Goal: Transaction & Acquisition: Register for event/course

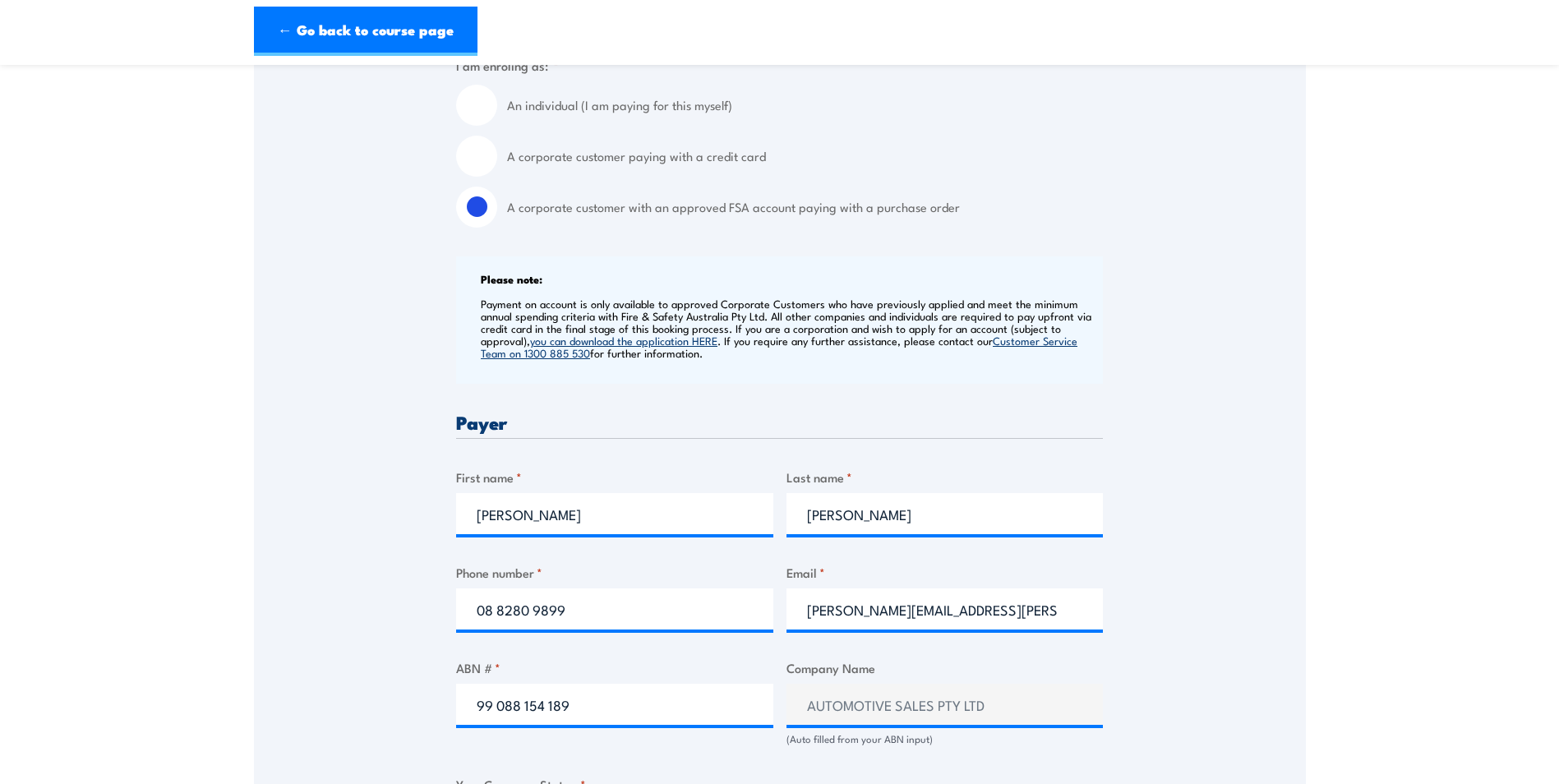
scroll to position [493, 0]
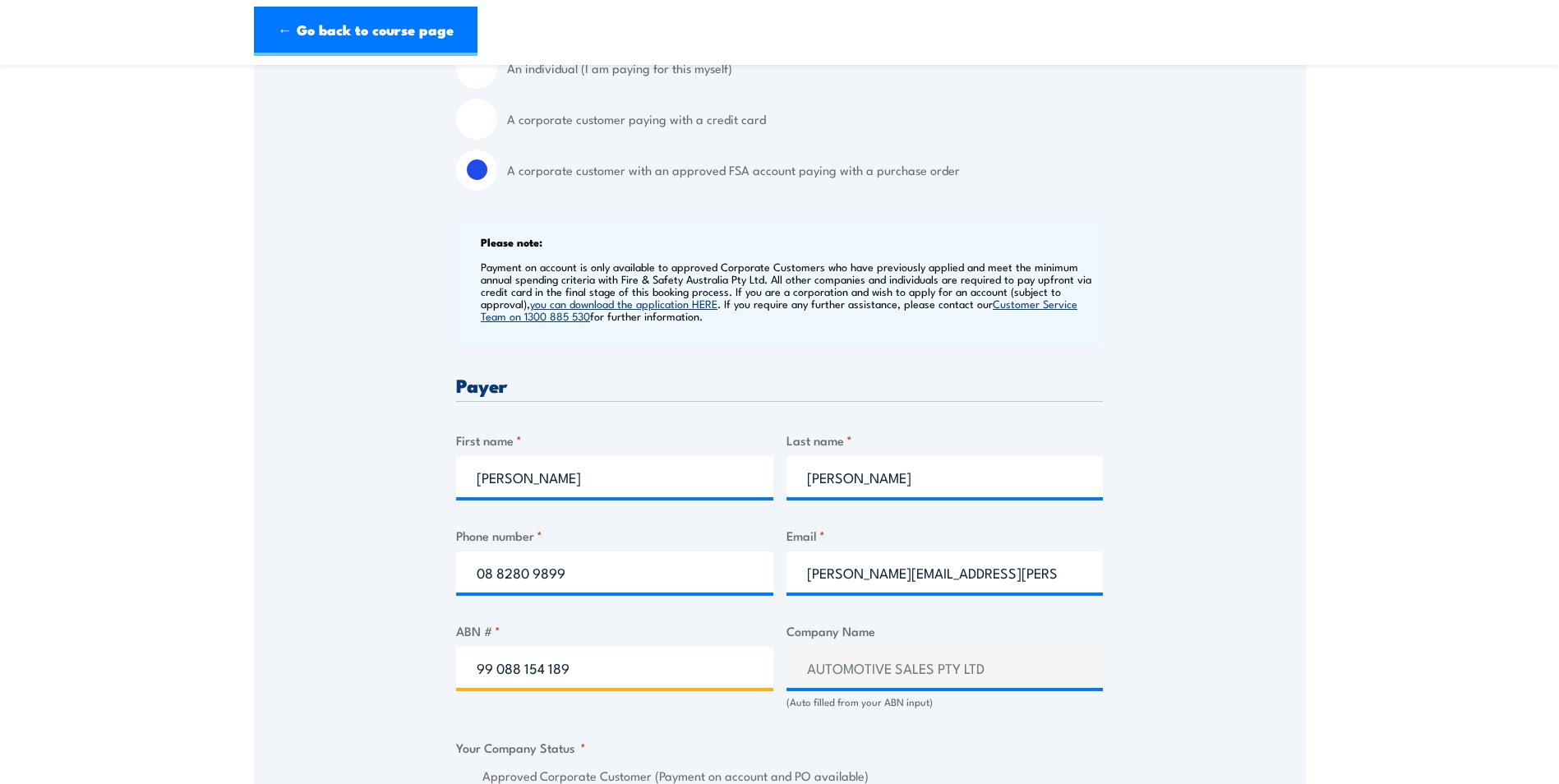
drag, startPoint x: 603, startPoint y: 664, endPoint x: 432, endPoint y: 673, distance: 171.2
click at [436, 670] on div "Speak to a specialist CALL [PHONE_NUMBER] CALL [PHONE_NUMBER] " * " indicates r…" at bounding box center [780, 735] width 1052 height 1886
type input "42 008 000 664"
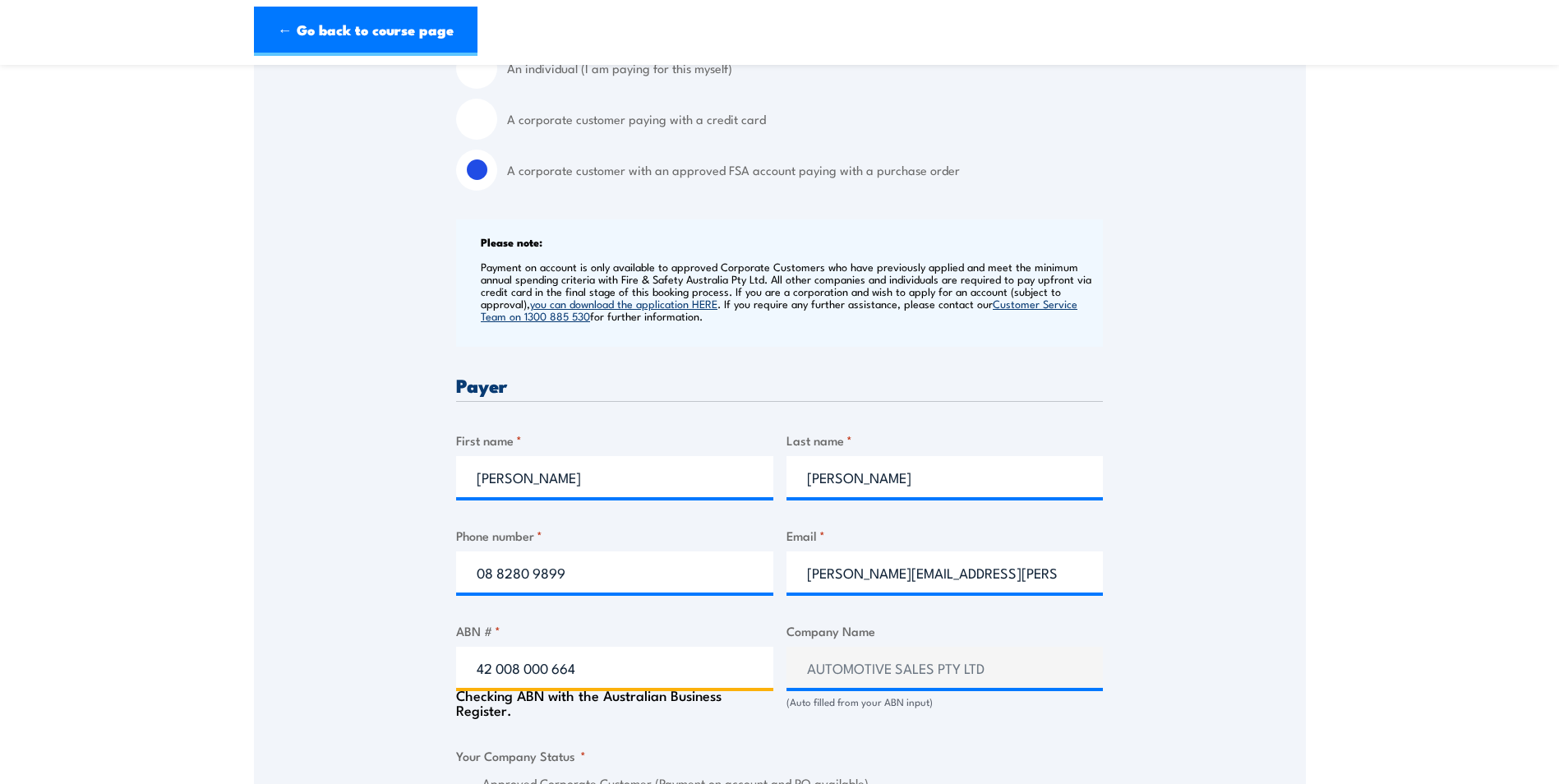
type input "CAPEM PTY. LIMITED"
radio input "true"
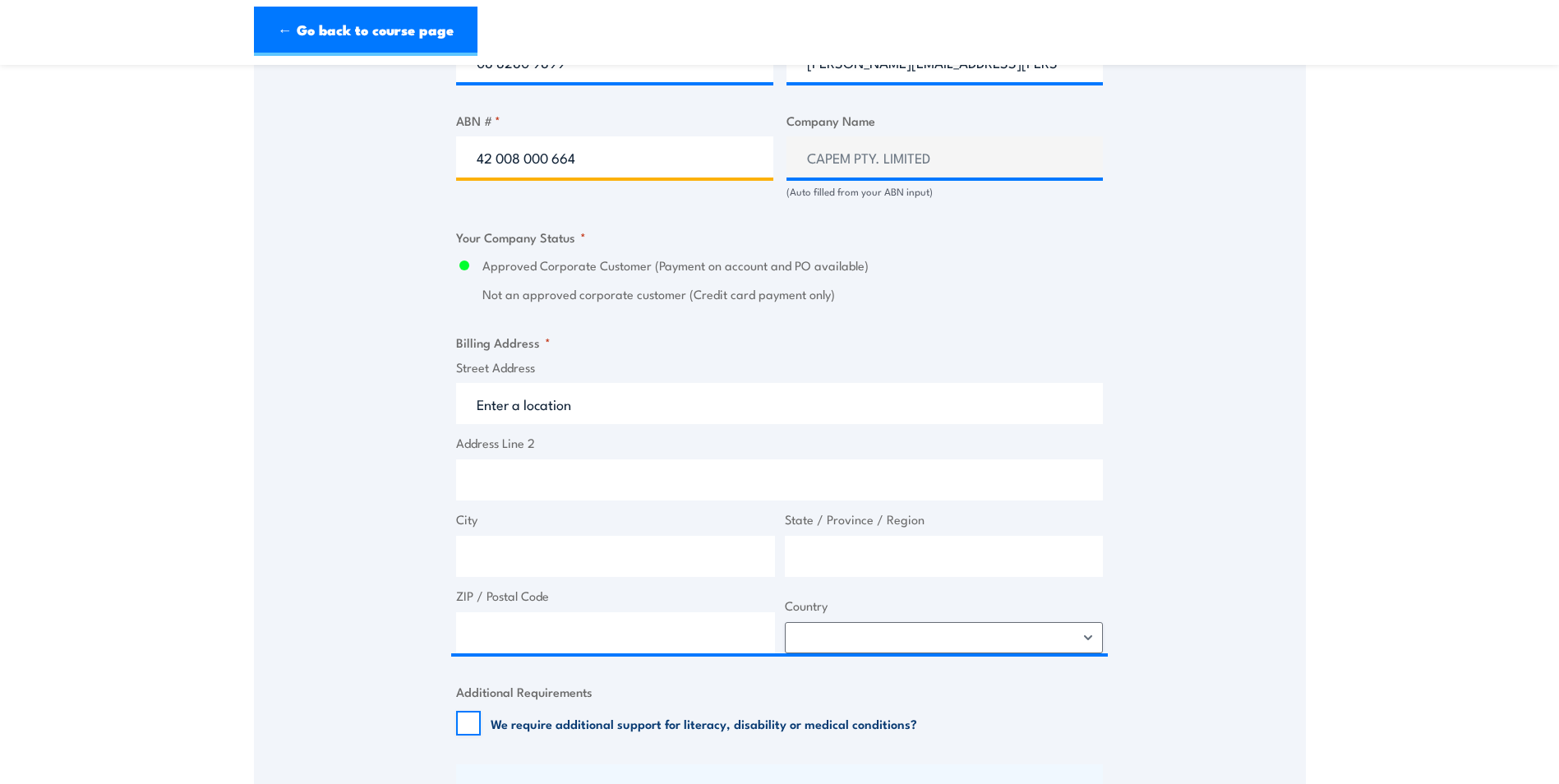
scroll to position [1068, 0]
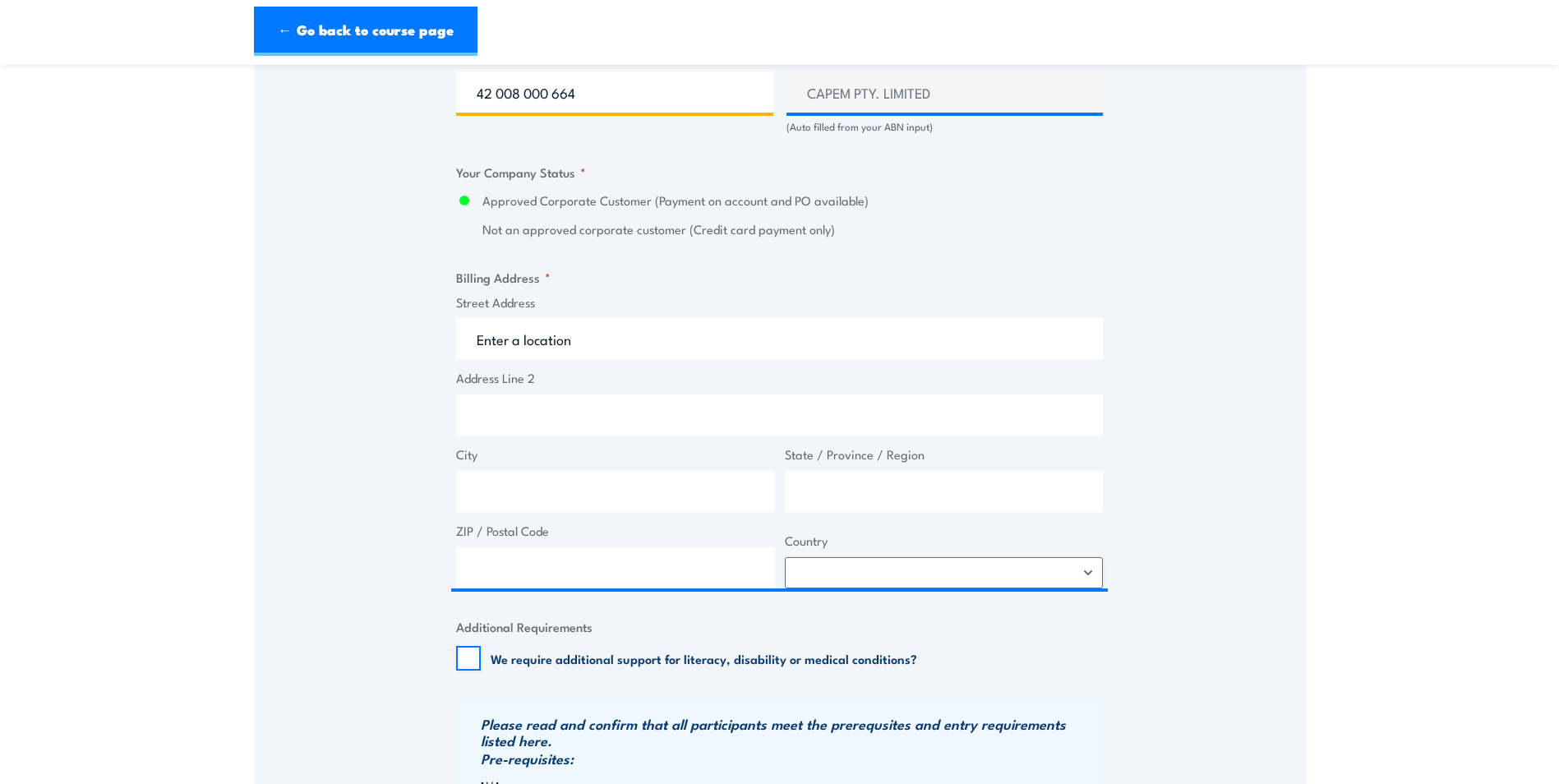
type input "42 008 000 664"
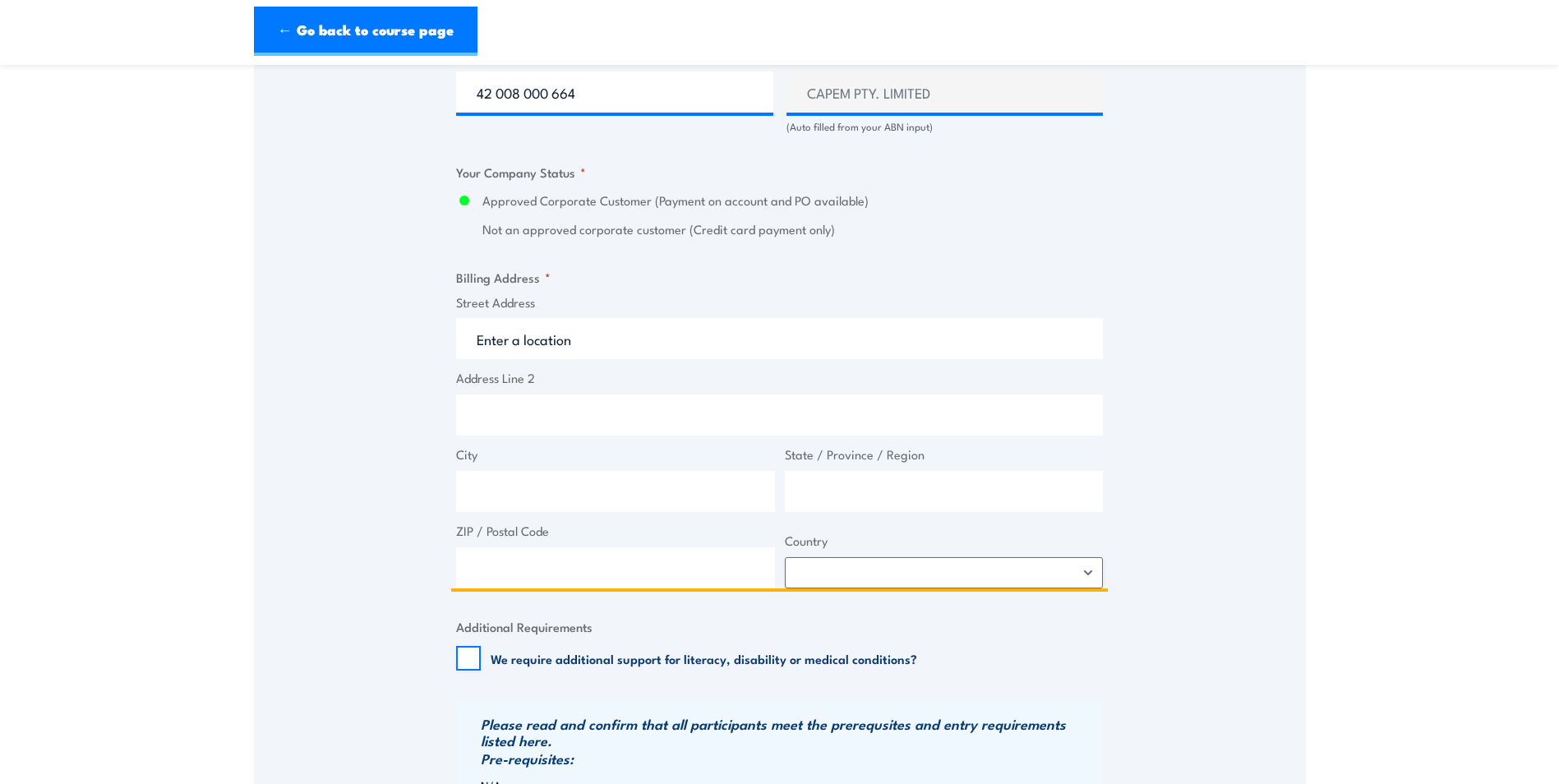
click at [560, 332] on input "Street Address" at bounding box center [779, 338] width 647 height 41
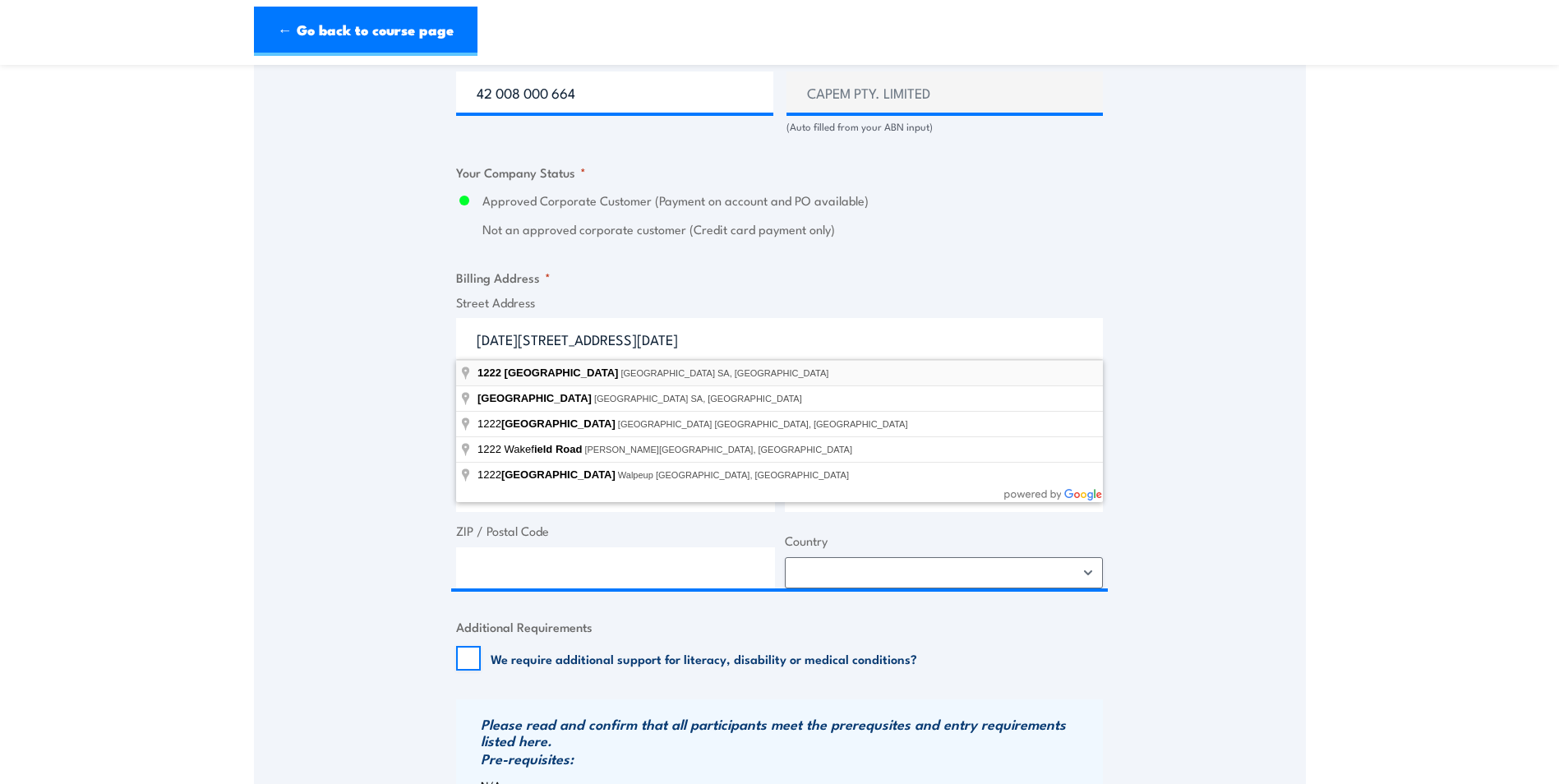
type input "[STREET_ADDRESS]"
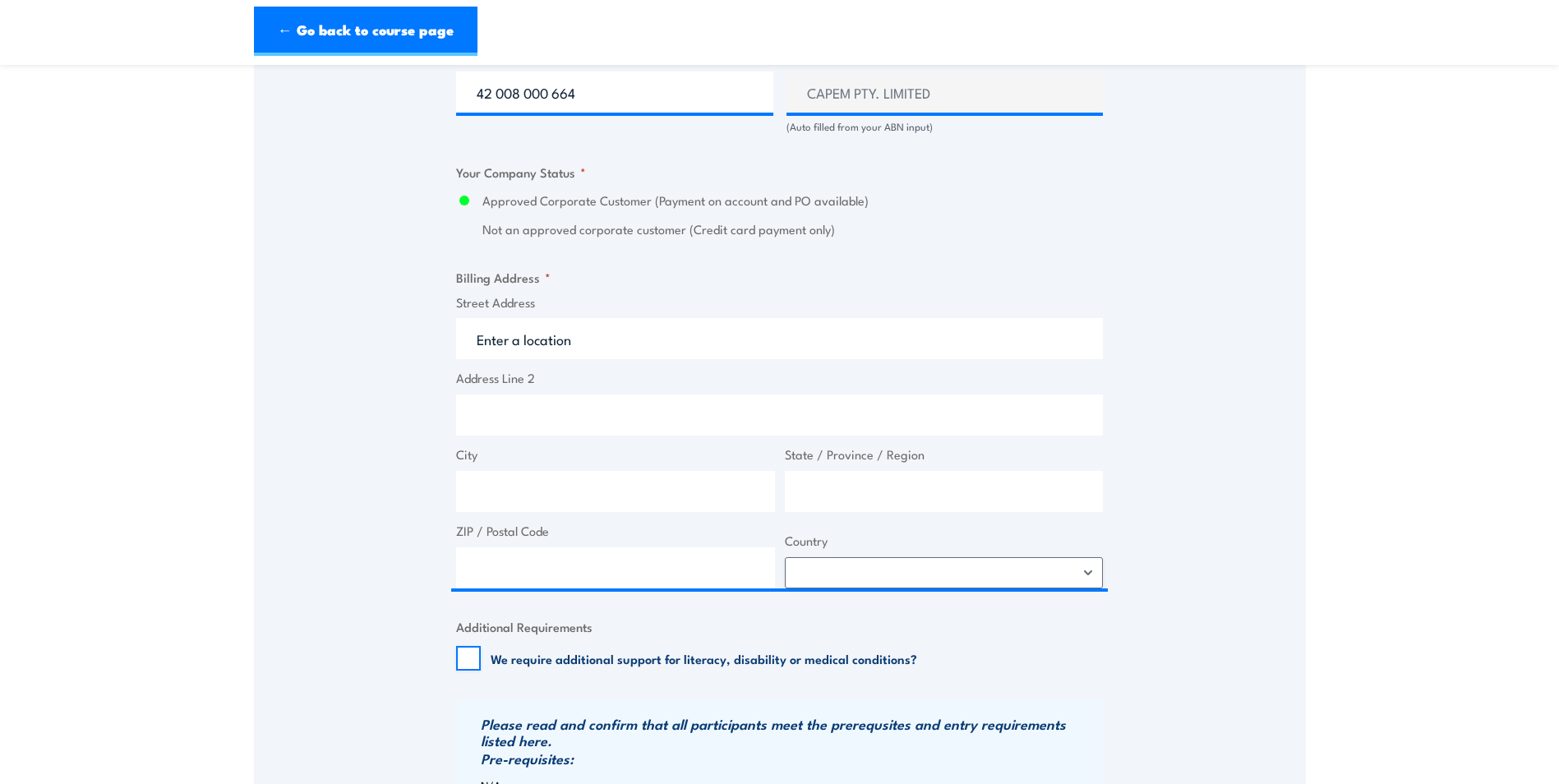
type input "[STREET_ADDRESS][PERSON_NAME]"
type input "Waterloo Corner"
type input "[GEOGRAPHIC_DATA]"
type input "5110"
select select "[GEOGRAPHIC_DATA]"
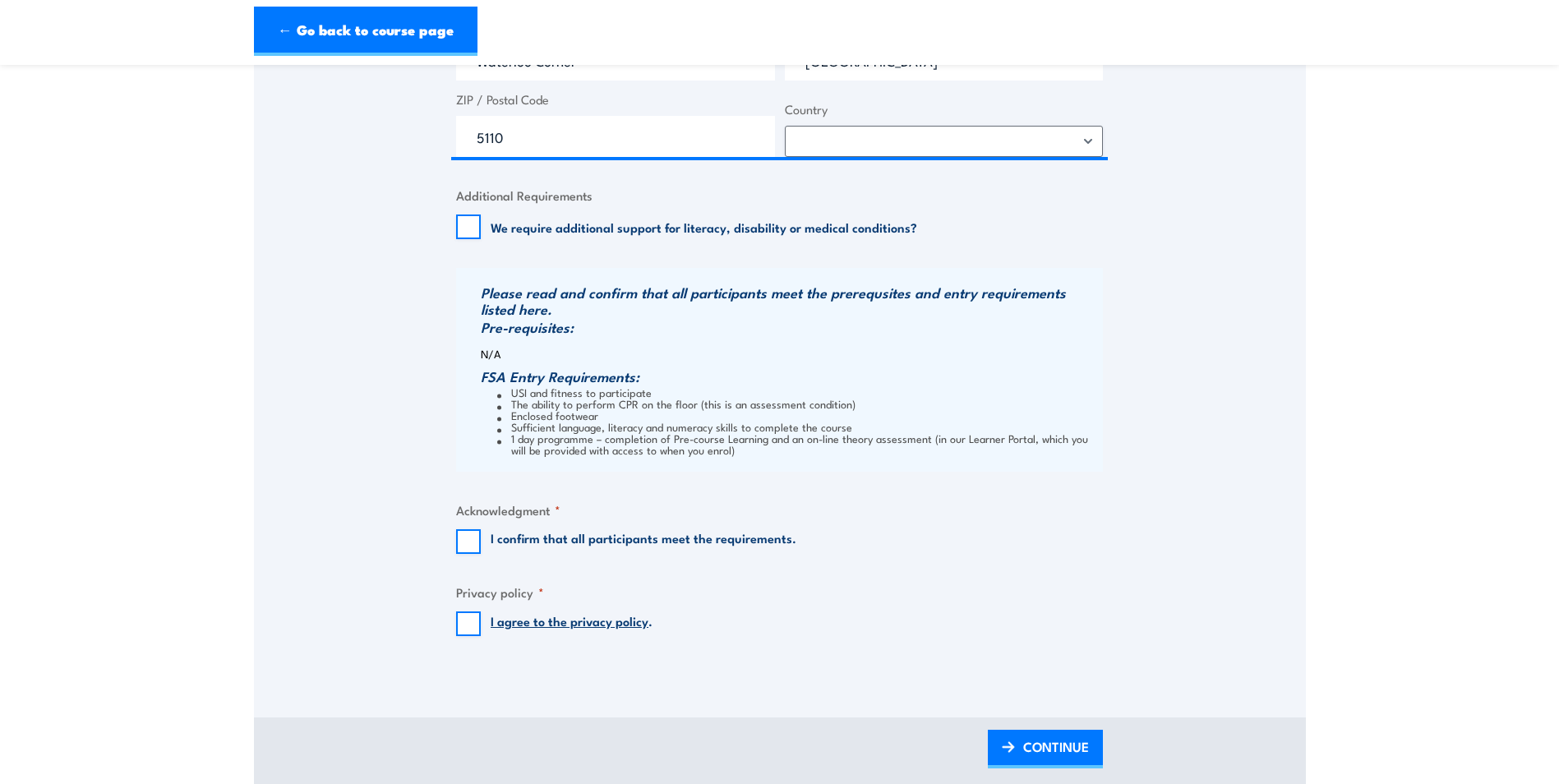
scroll to position [1561, 0]
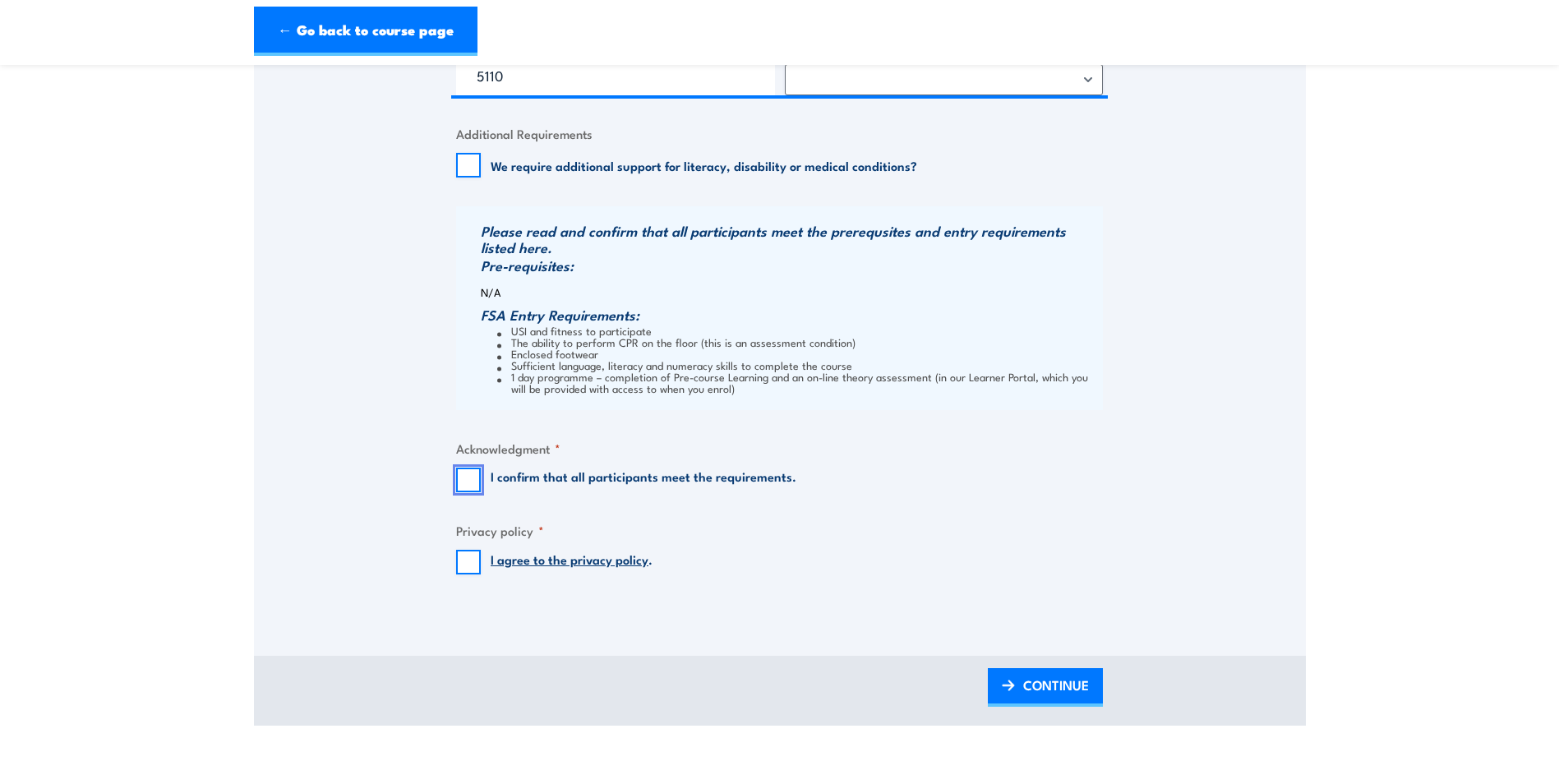
drag, startPoint x: 465, startPoint y: 475, endPoint x: 481, endPoint y: 513, distance: 41.2
click at [465, 475] on input "I confirm that all participants meet the requirements." at bounding box center [468, 480] width 25 height 25
checkbox input "true"
click at [470, 553] on input "I agree to the privacy policy ." at bounding box center [468, 562] width 25 height 25
checkbox input "true"
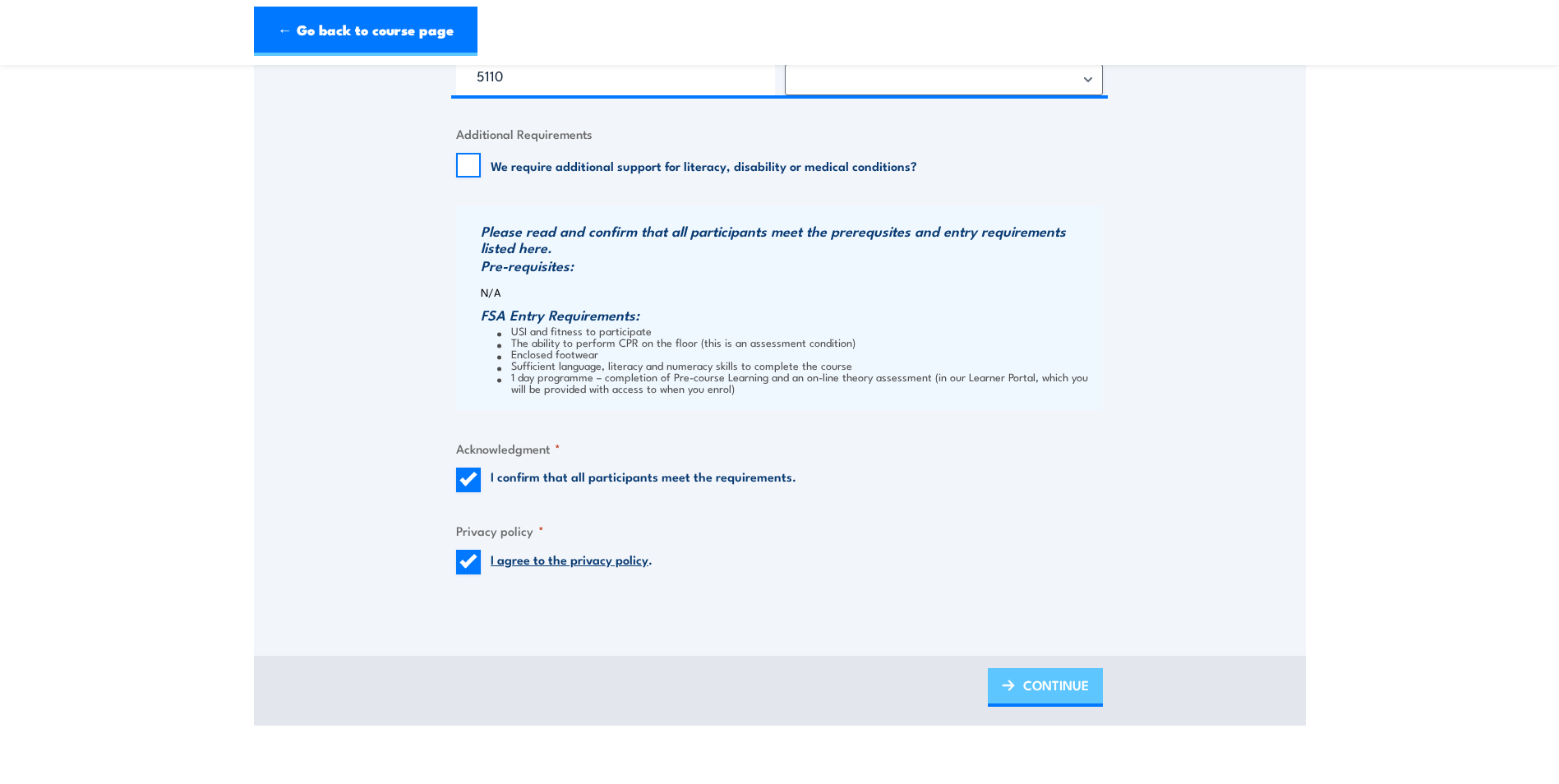
click at [1018, 679] on link "CONTINUE" at bounding box center [1045, 687] width 115 height 39
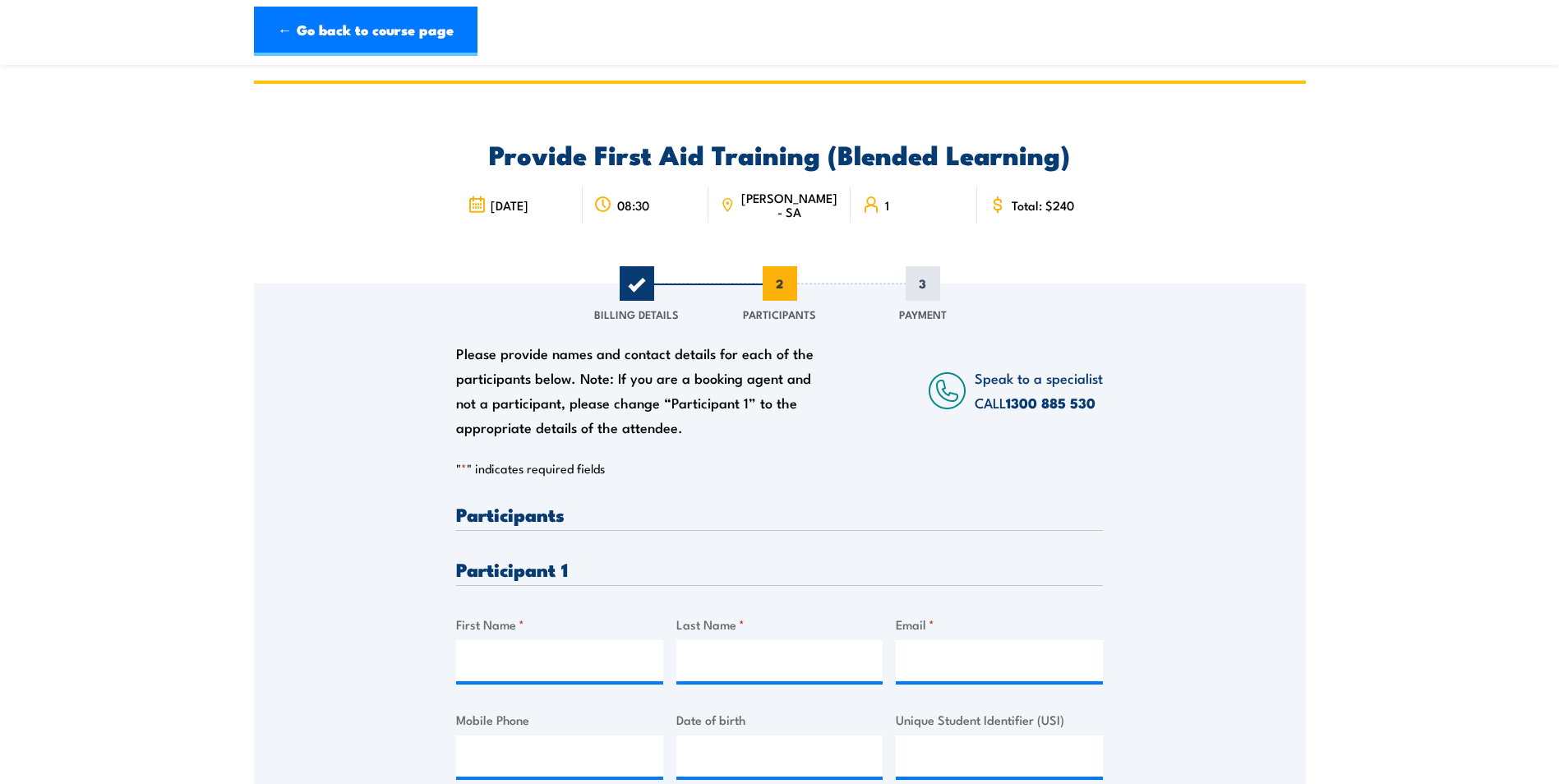
scroll to position [0, 0]
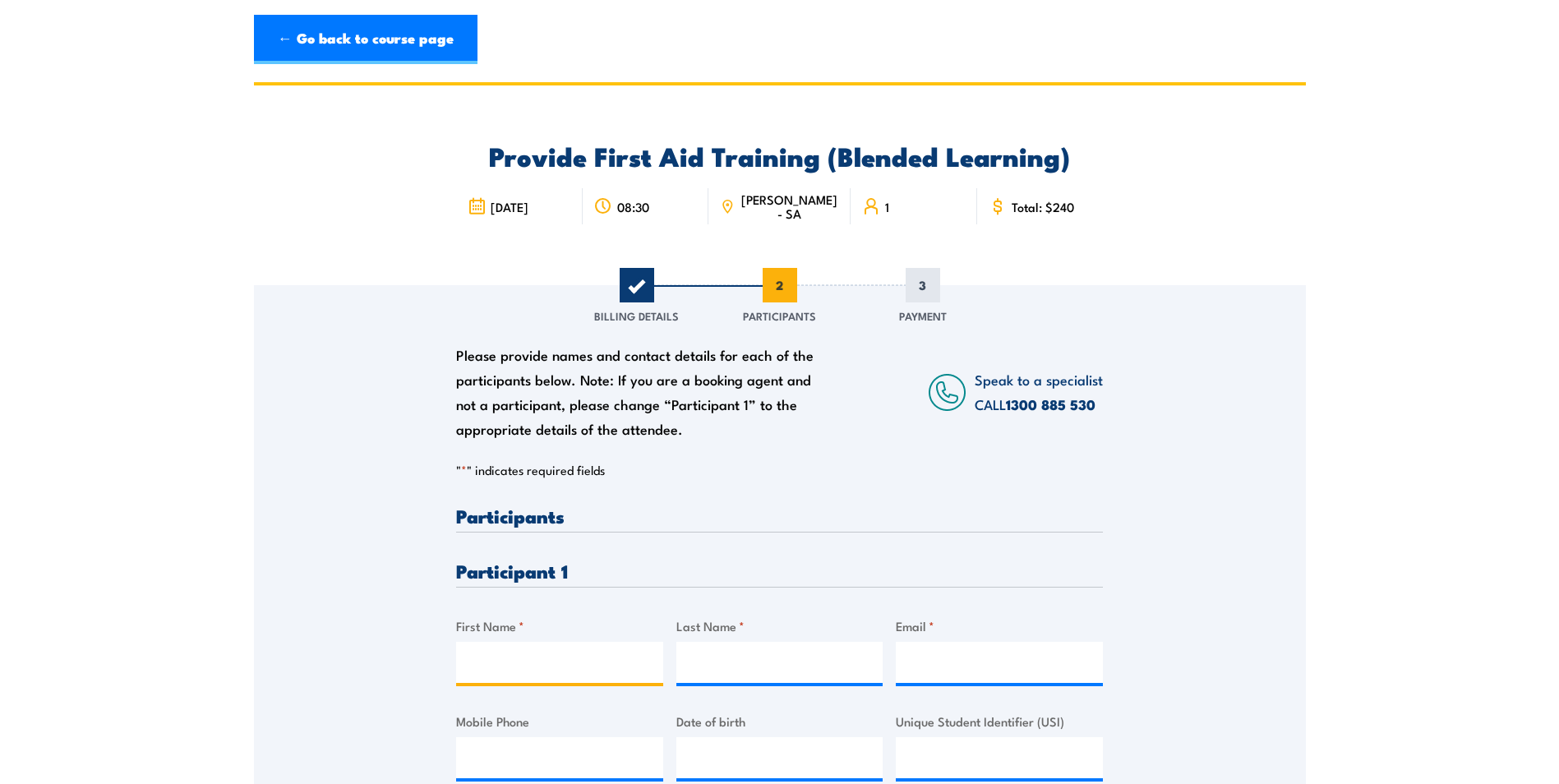
click at [511, 667] on input "First Name *" at bounding box center [560, 662] width 207 height 41
type input "[PERSON_NAME]"
type input "[PERSON_NAME][EMAIL_ADDRESS][PERSON_NAME][DOMAIN_NAME]"
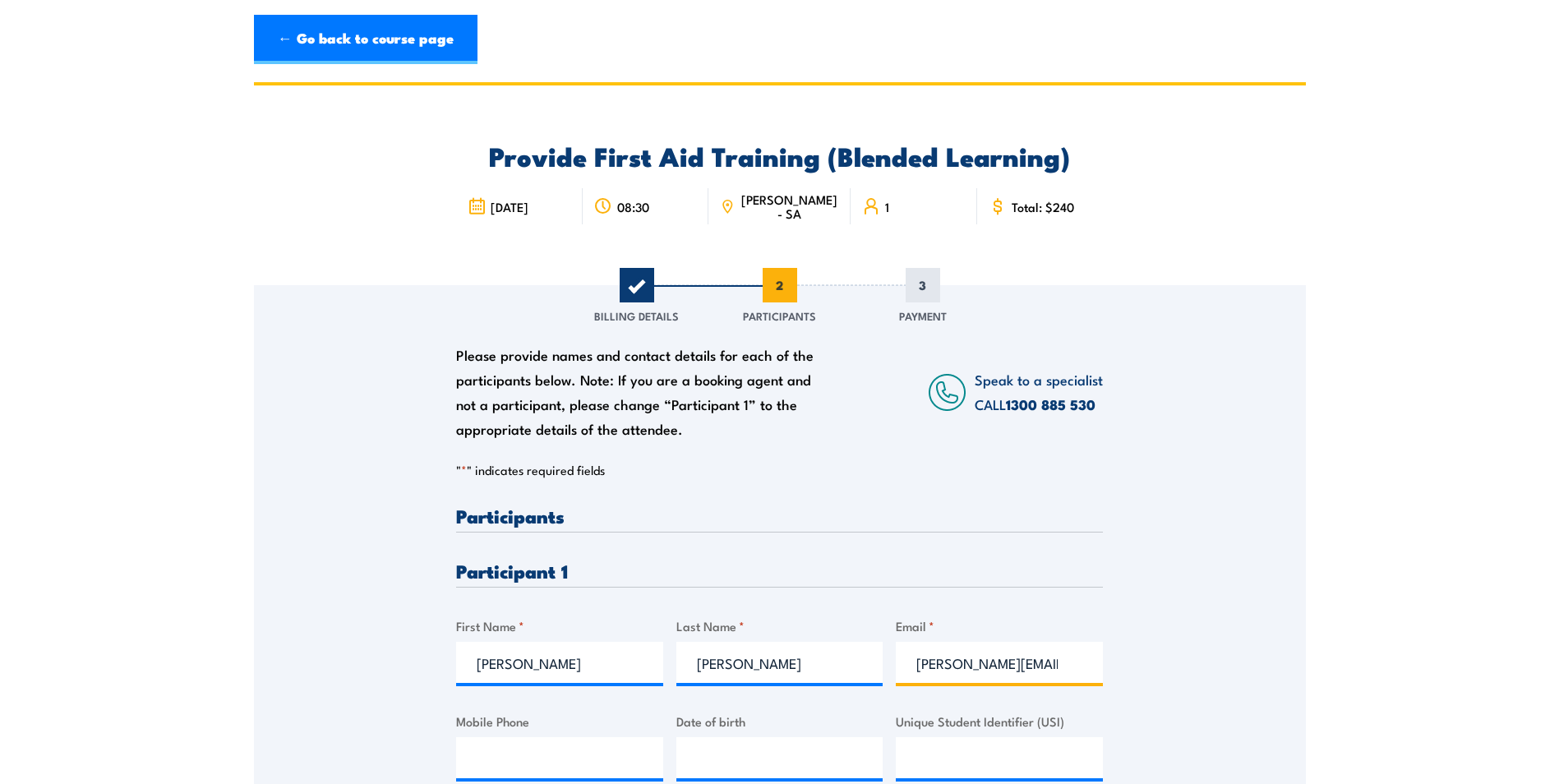
type input "0432153253"
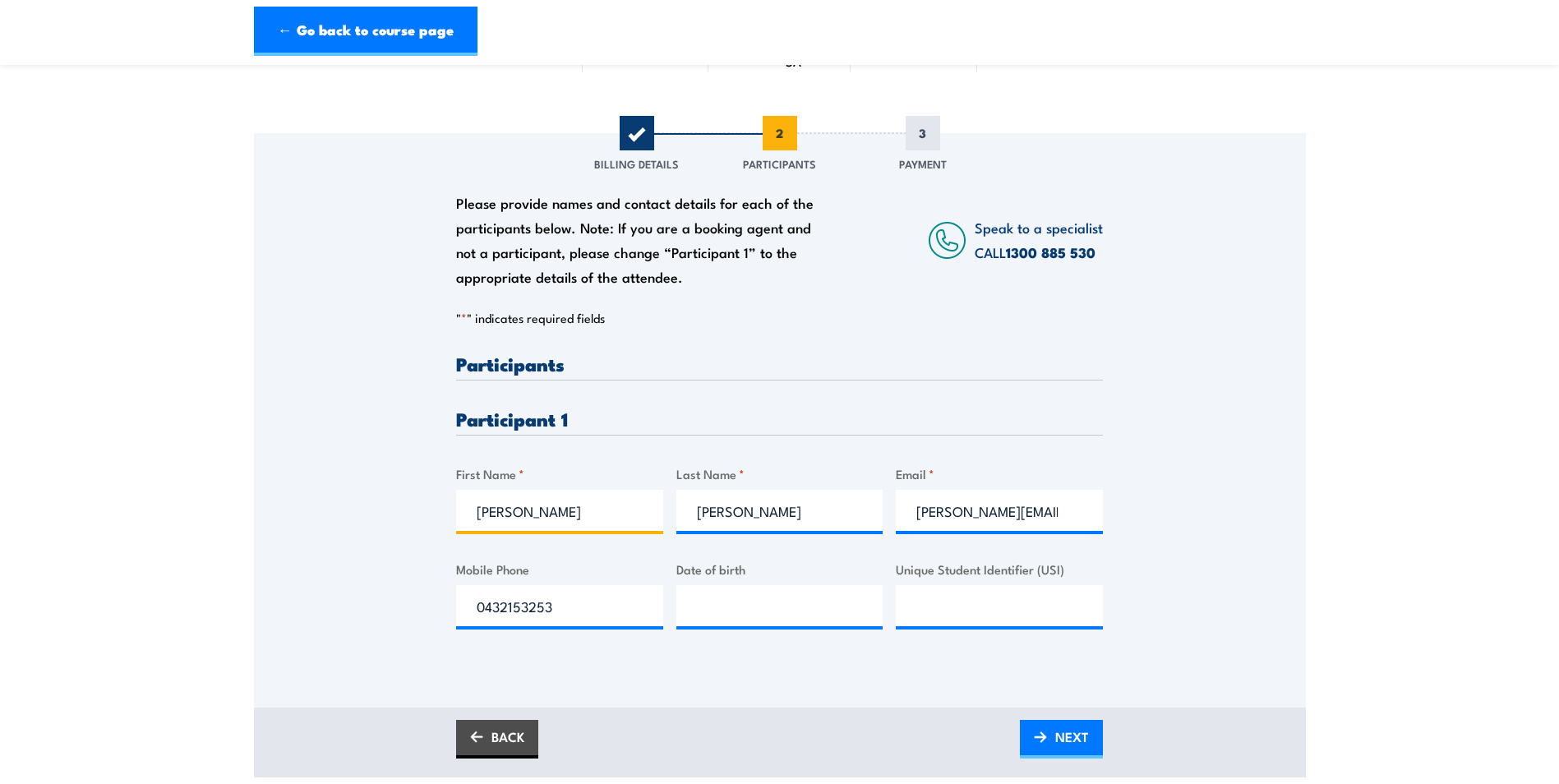
scroll to position [164, 0]
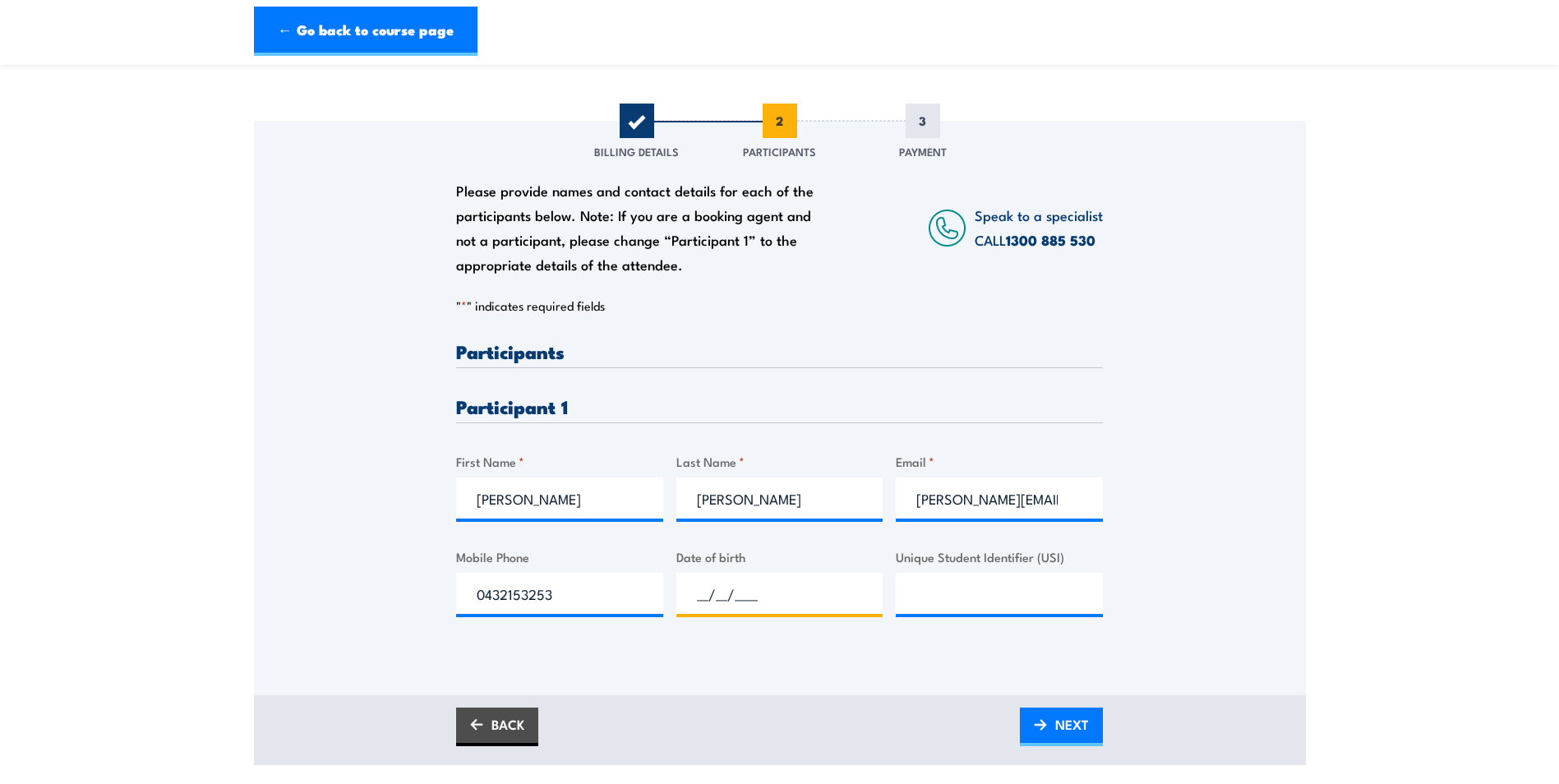
click at [715, 599] on input "__/__/____" at bounding box center [780, 593] width 207 height 41
type input "[DATE]"
click at [948, 590] on input "4beh4w6sm7" at bounding box center [999, 593] width 207 height 41
click at [961, 589] on input "4BEH4w6sm7" at bounding box center [999, 593] width 207 height 41
click at [989, 595] on input "4BEH4W6sm7" at bounding box center [999, 593] width 207 height 41
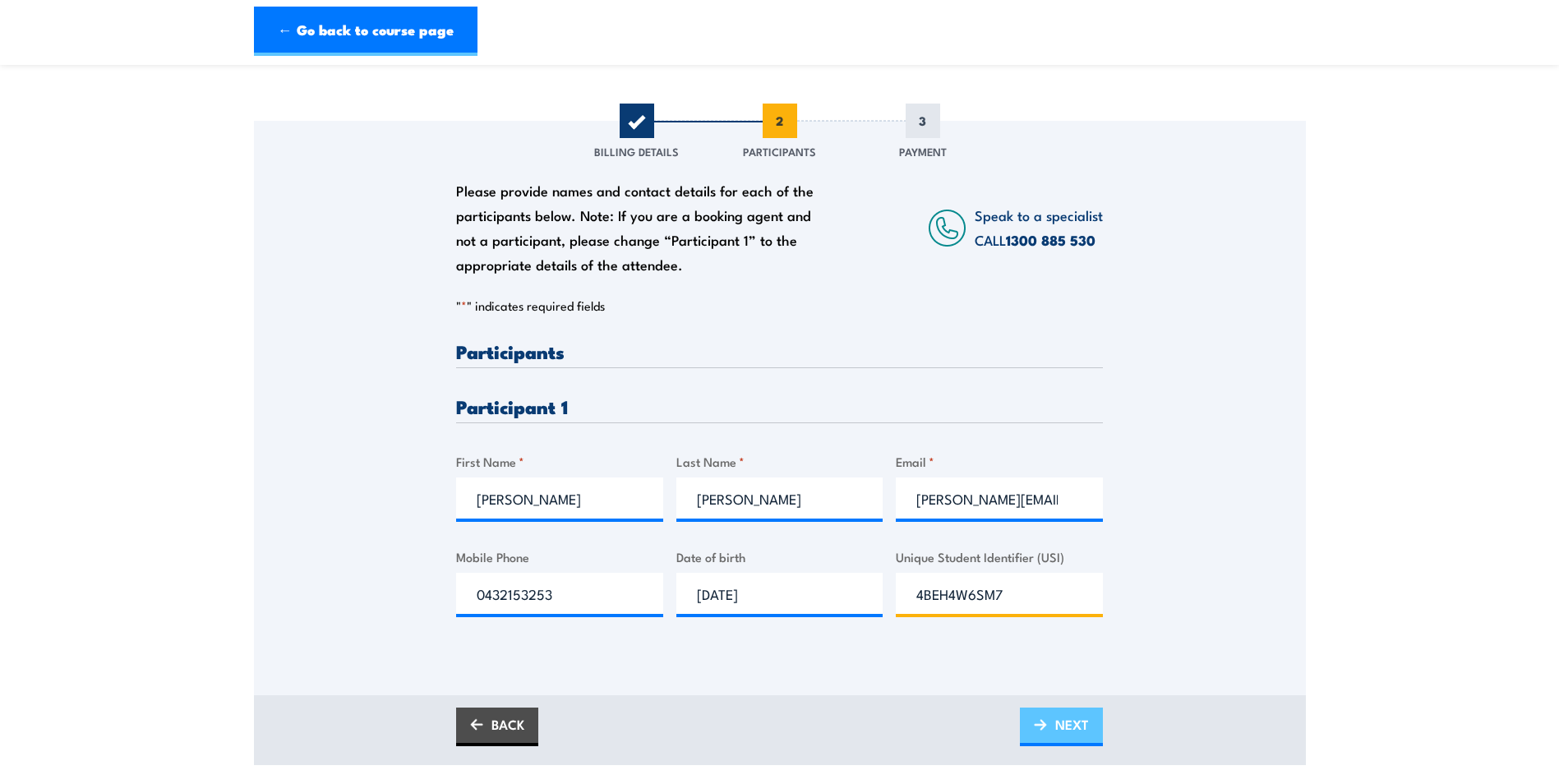
type input "4BEH4W6SM7"
click at [1071, 719] on span "NEXT" at bounding box center [1072, 724] width 34 height 43
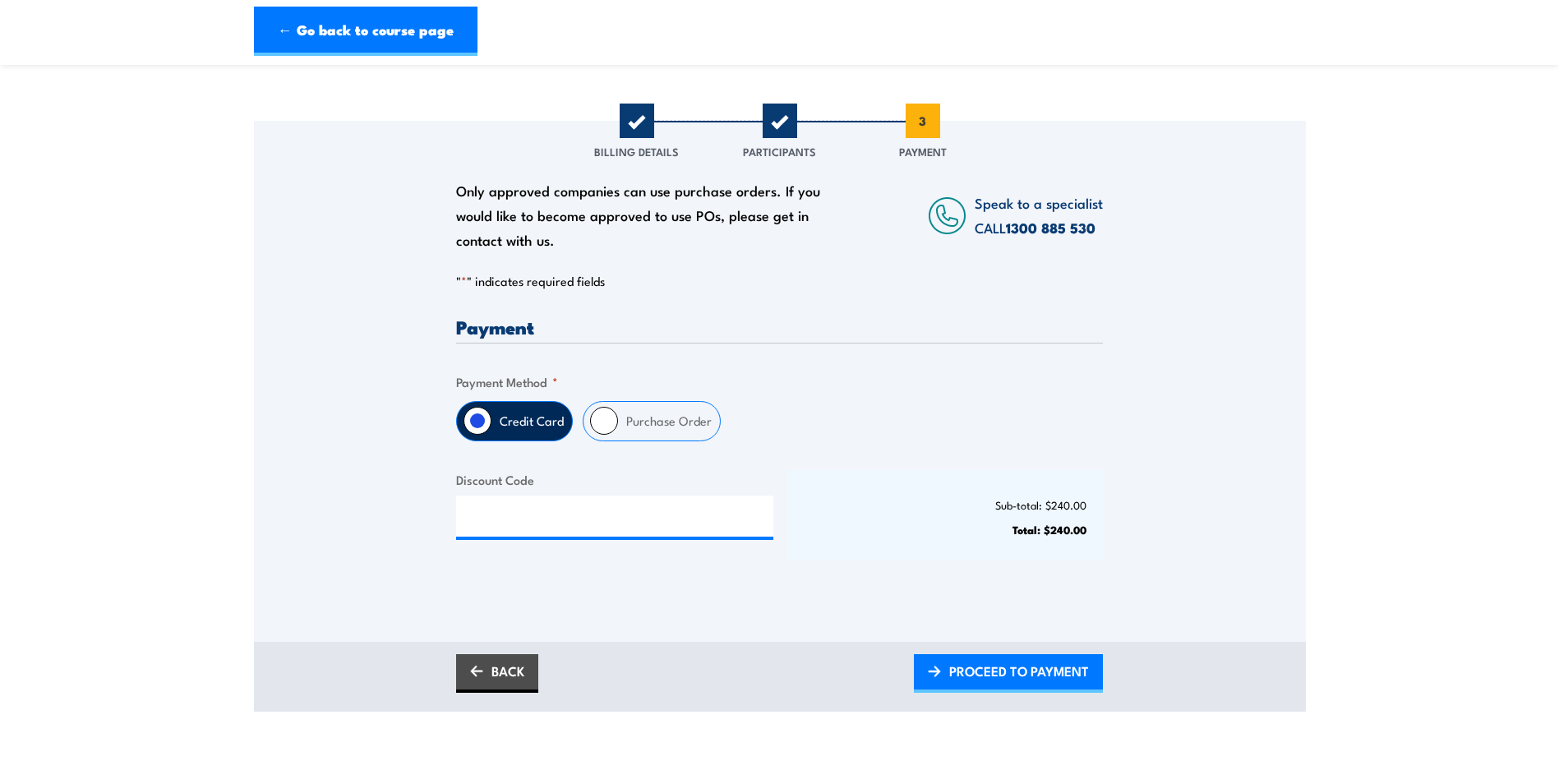
scroll to position [0, 0]
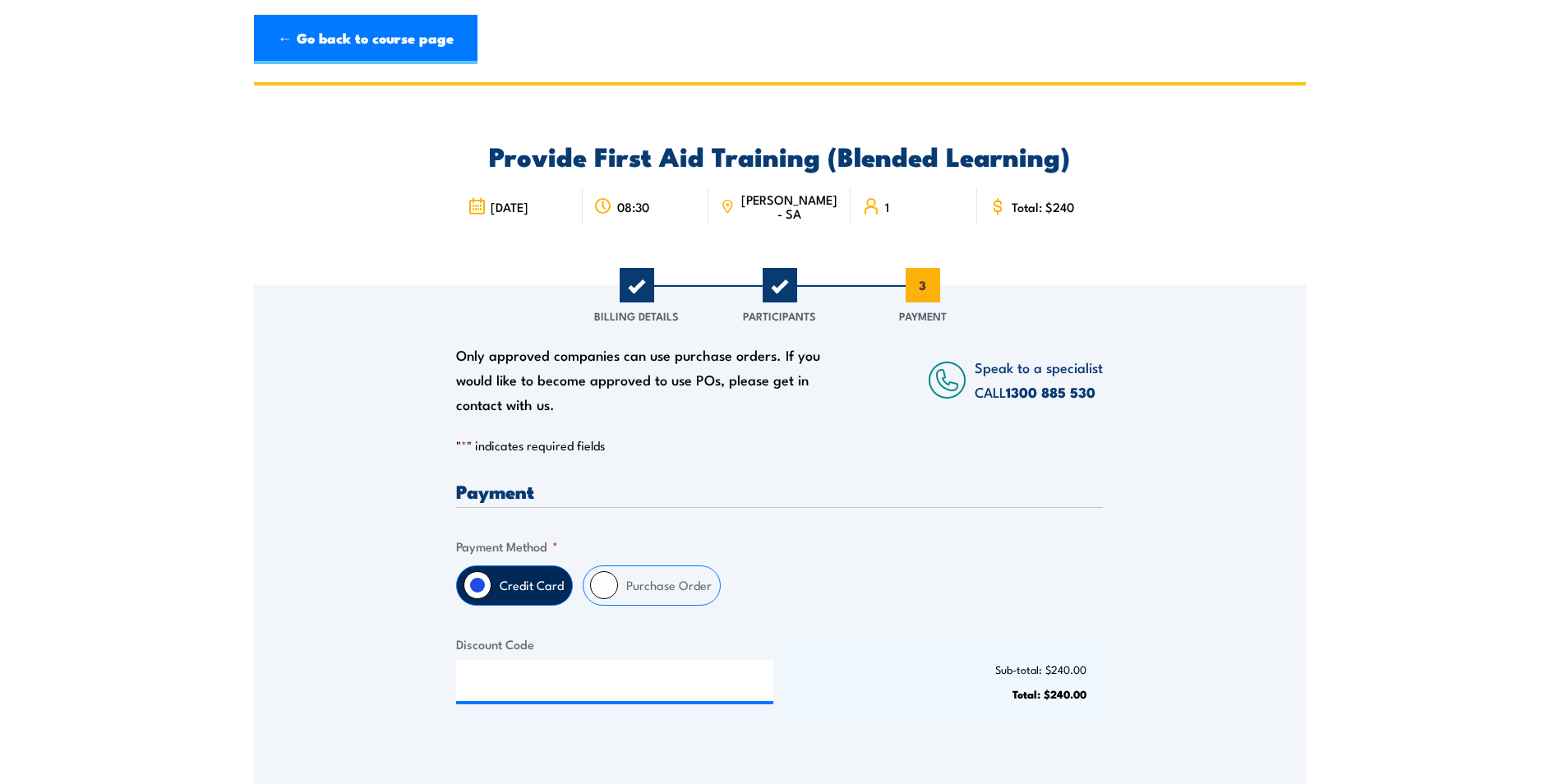
click at [604, 580] on input "Purchase Order" at bounding box center [604, 585] width 28 height 28
radio input "true"
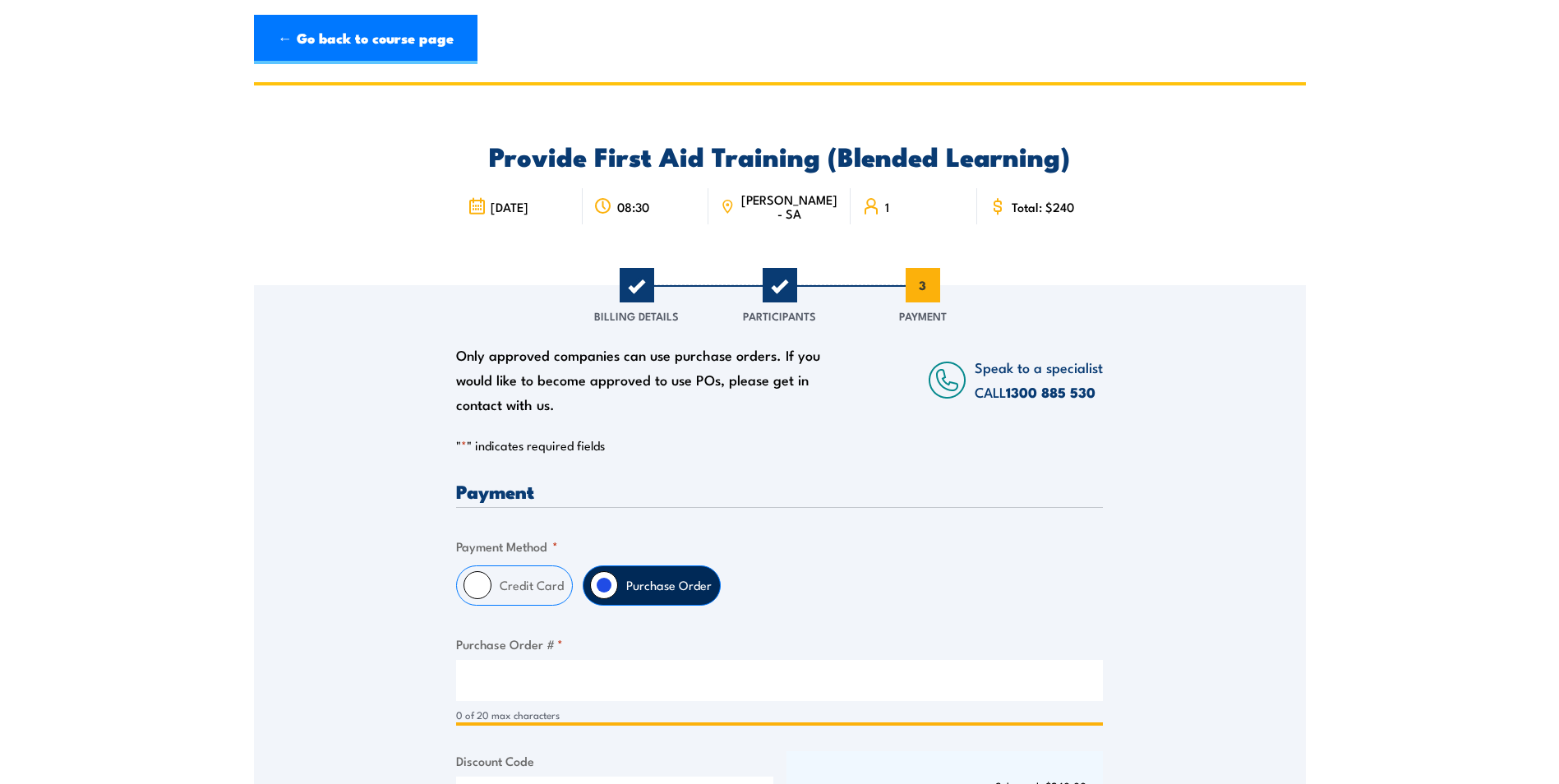
click at [615, 681] on input "Purchase Order # *" at bounding box center [779, 681] width 647 height 41
click at [635, 690] on input "[PERSON_NAME]" at bounding box center [779, 681] width 647 height 41
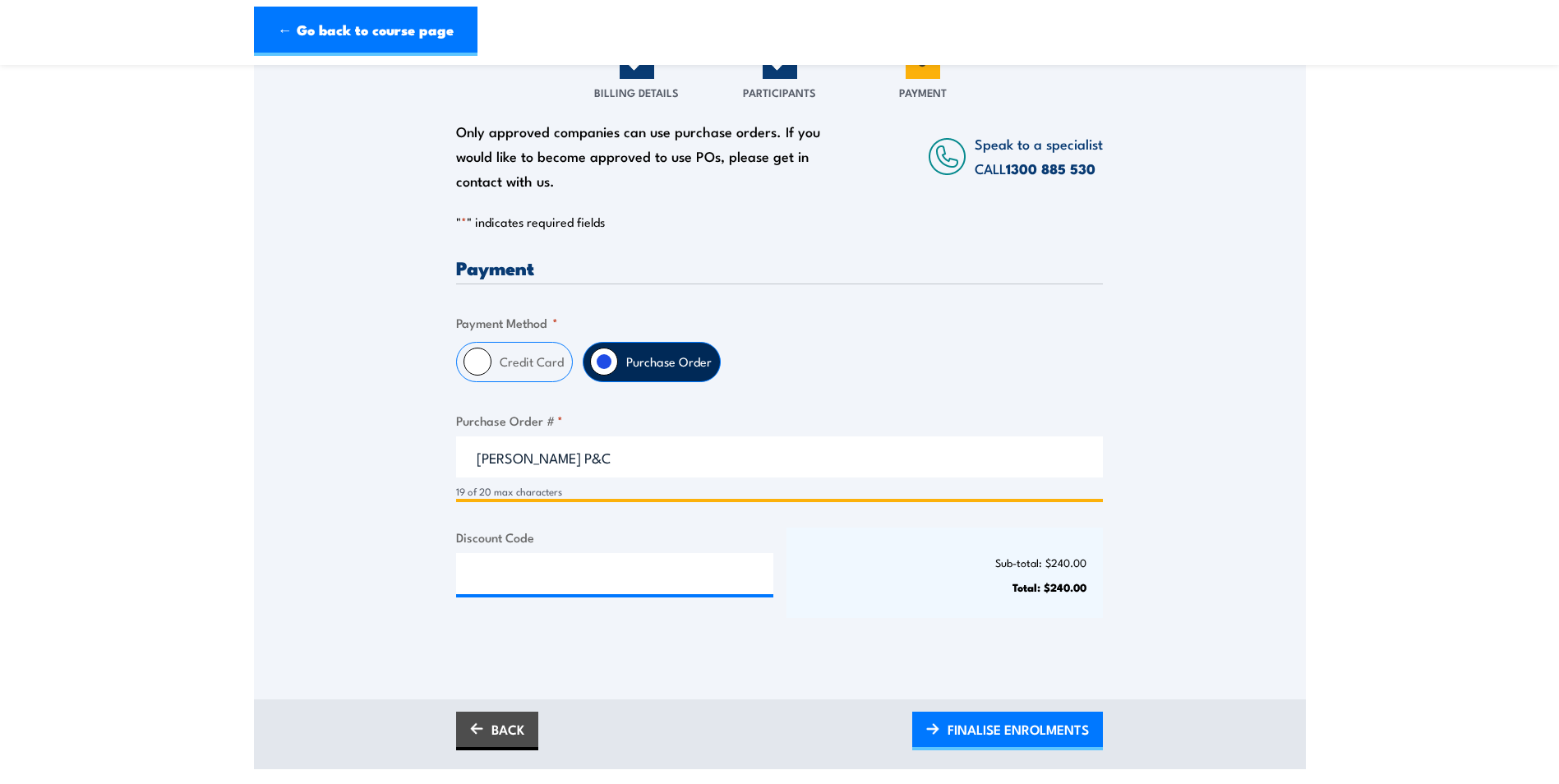
scroll to position [247, 0]
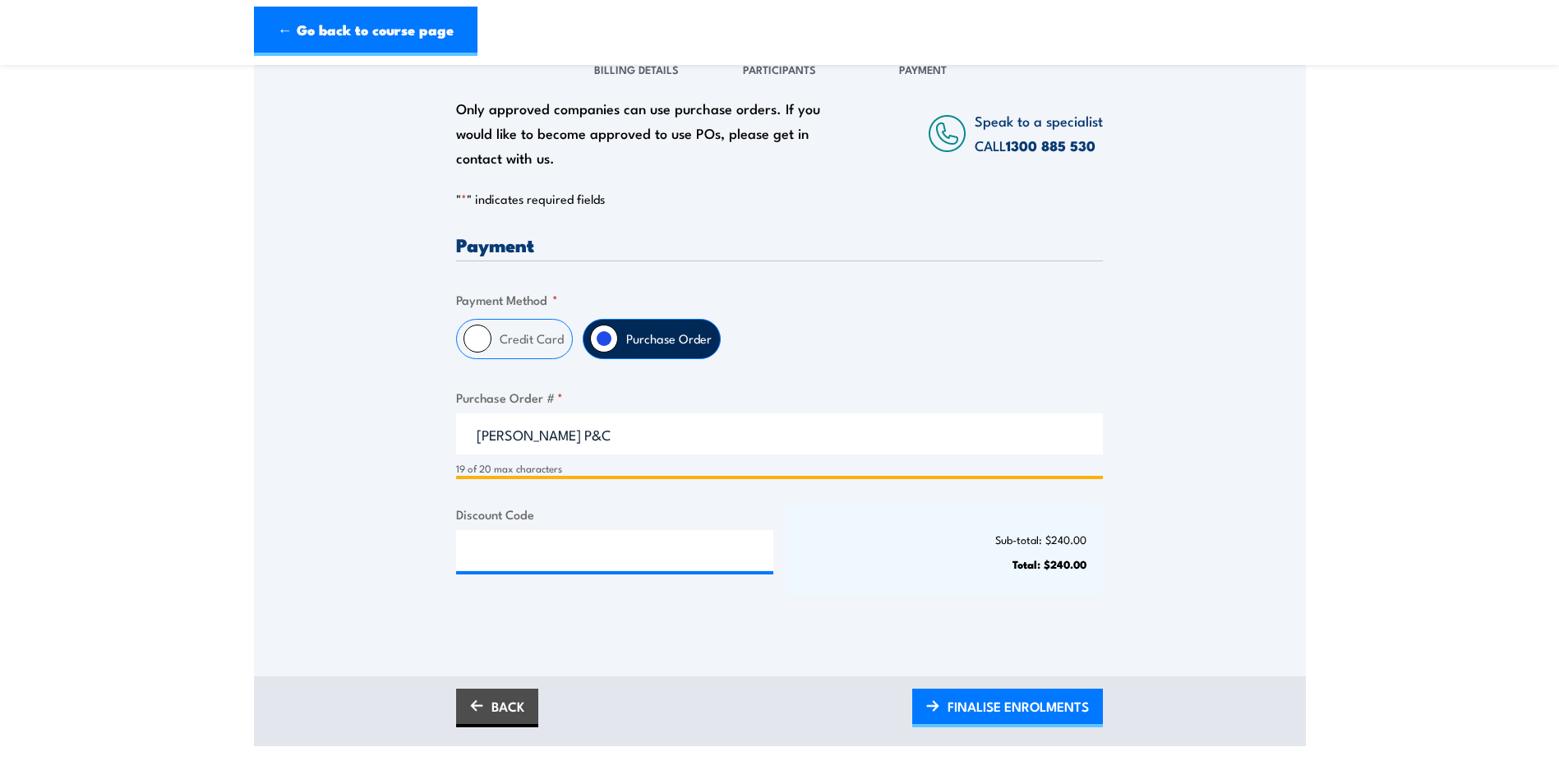
type input "[PERSON_NAME] P&C"
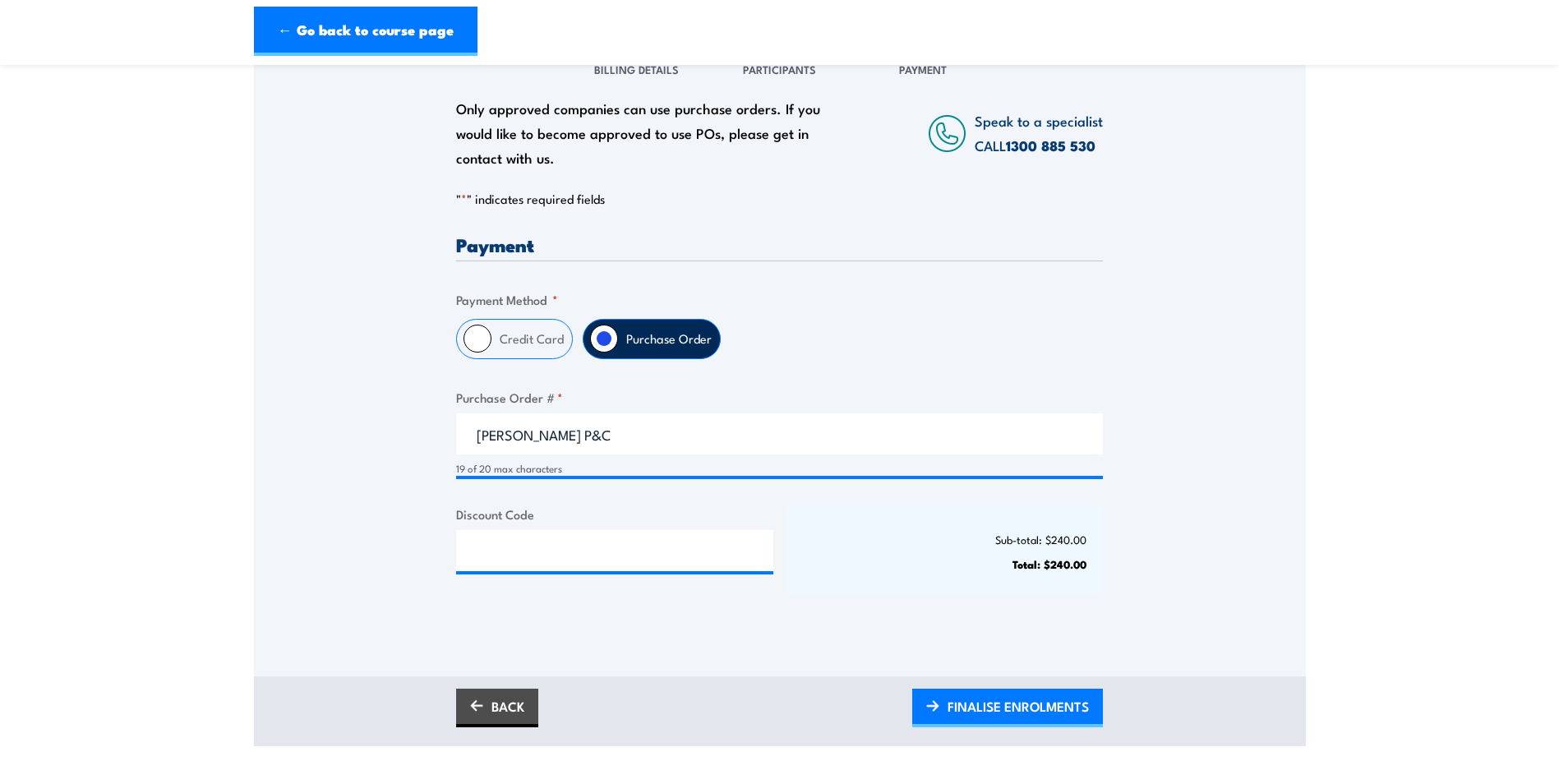
click at [902, 604] on div "Payment Only approved companies can use purchase orders. If you would like to b…" at bounding box center [779, 429] width 647 height 389
click at [1011, 703] on span "FINALISE ENROLMENTS" at bounding box center [1018, 706] width 142 height 43
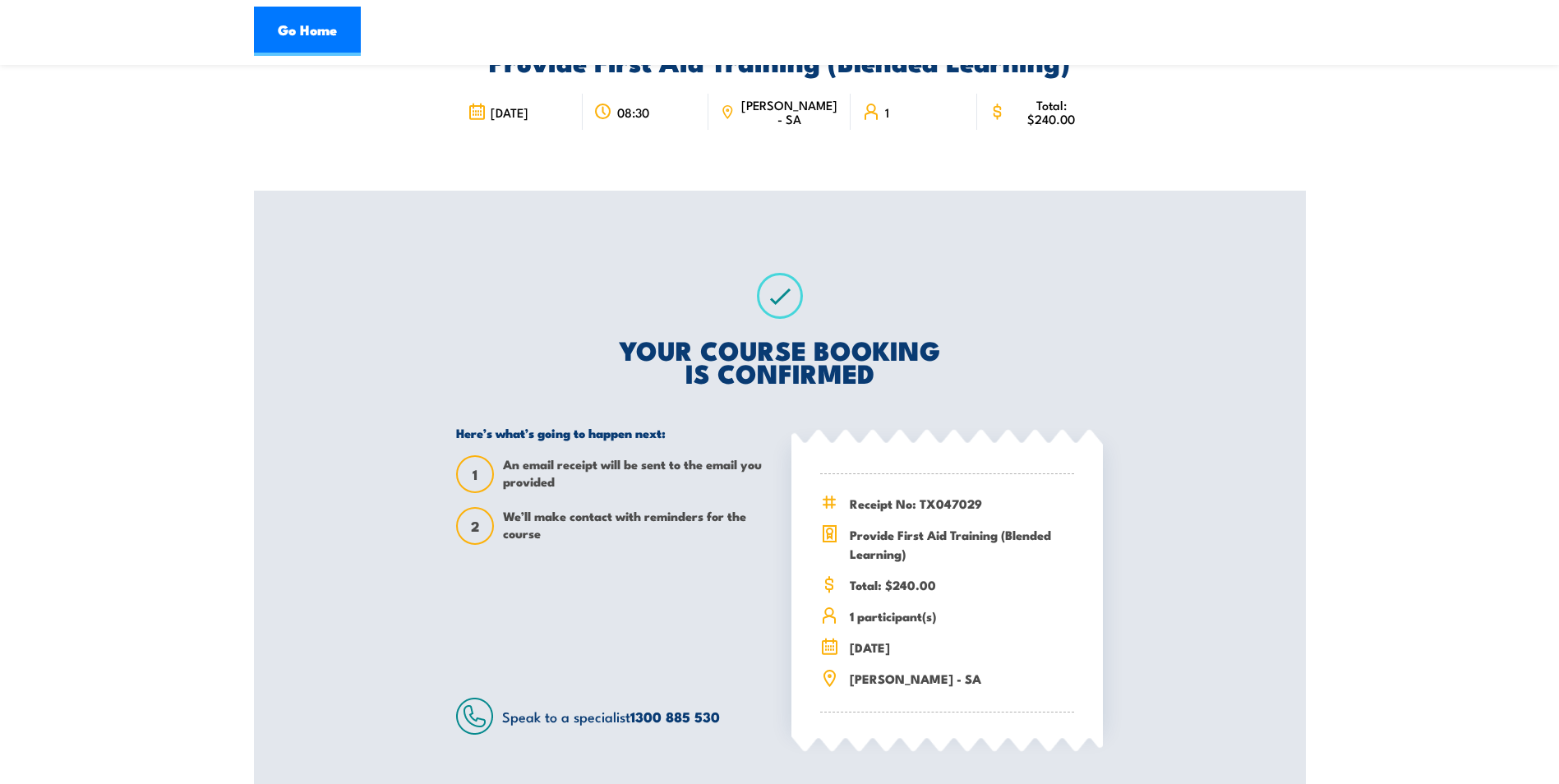
scroll to position [247, 0]
